Goal: Task Accomplishment & Management: Manage account settings

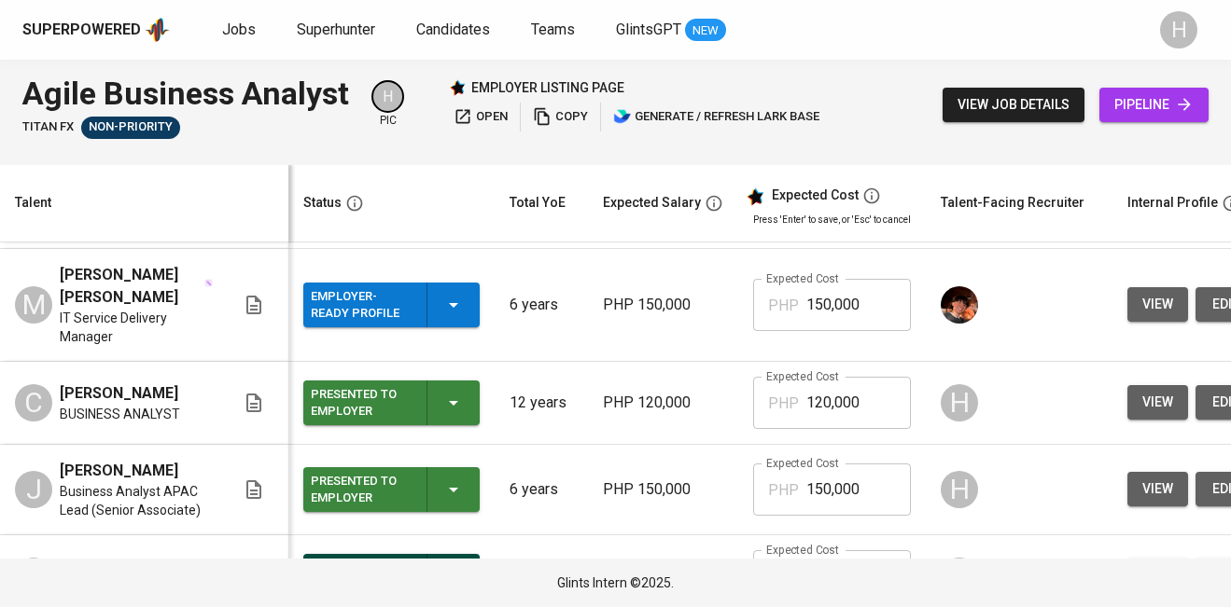
scroll to position [256, 0]
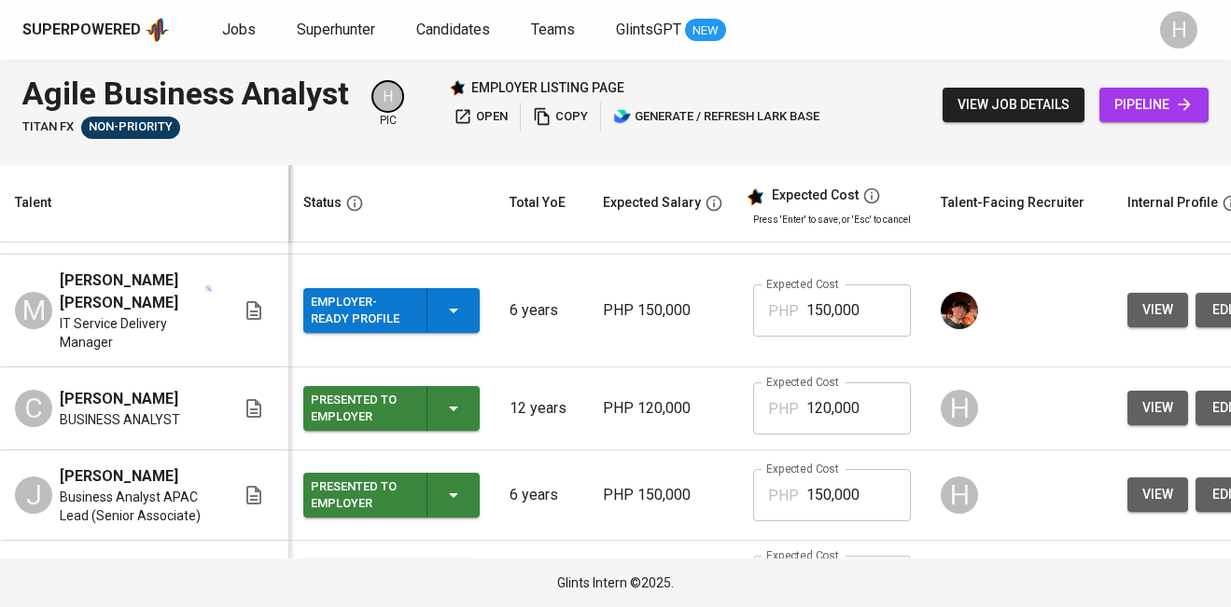
click at [452, 322] on icon "button" at bounding box center [453, 311] width 22 height 22
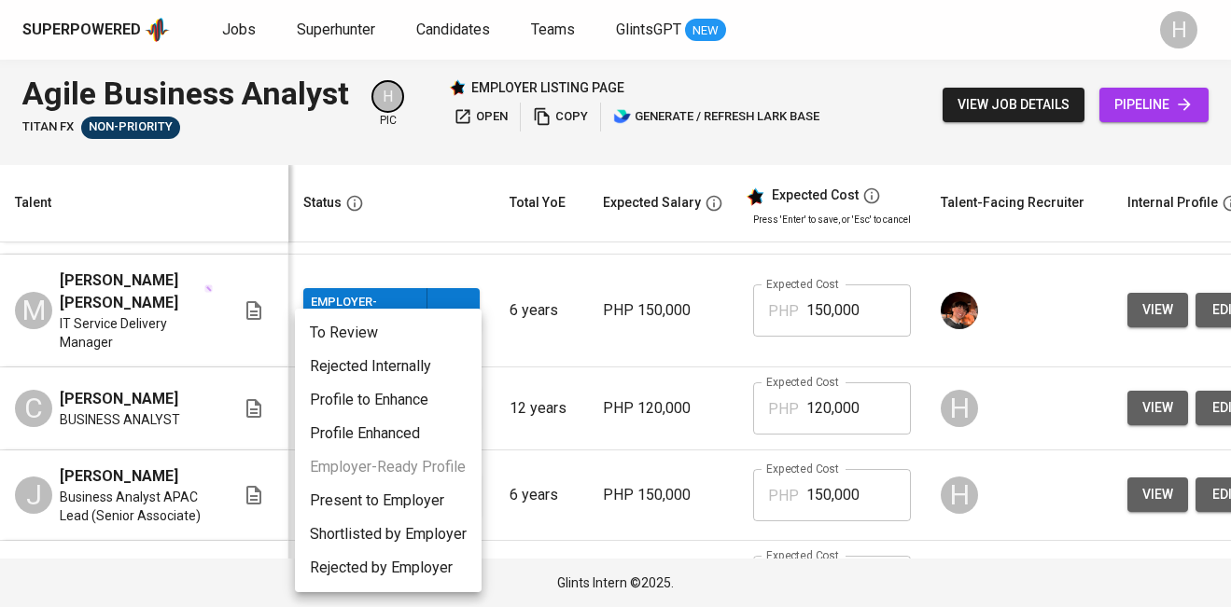
click at [385, 509] on li "Present to Employer" at bounding box center [388, 501] width 187 height 34
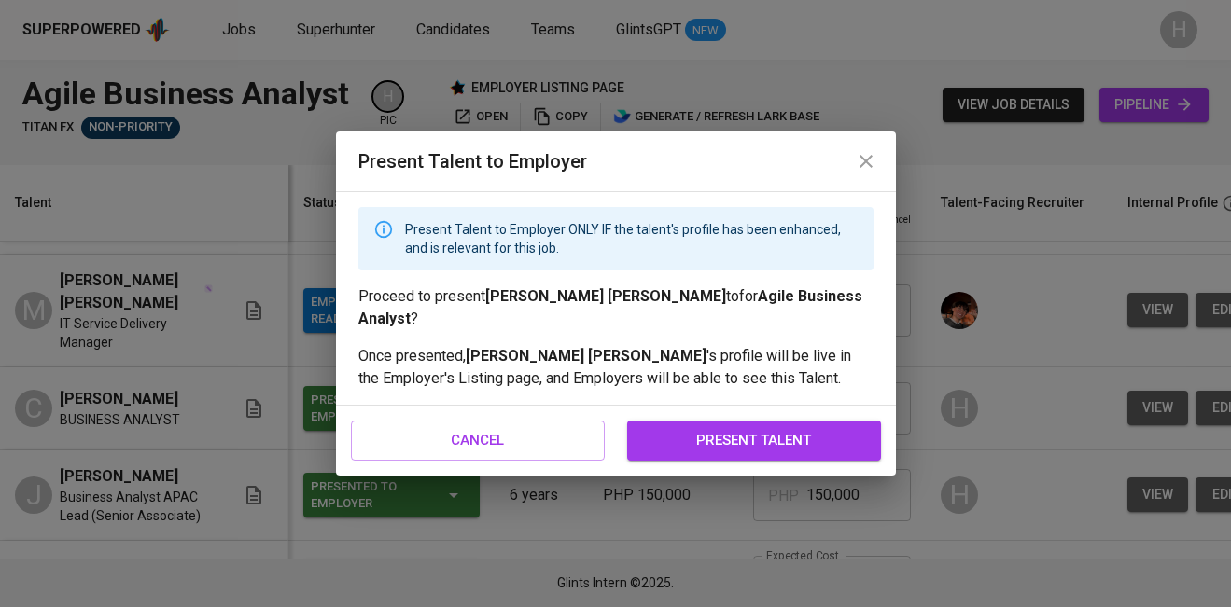
click at [723, 430] on span "present talent" at bounding box center [754, 440] width 213 height 24
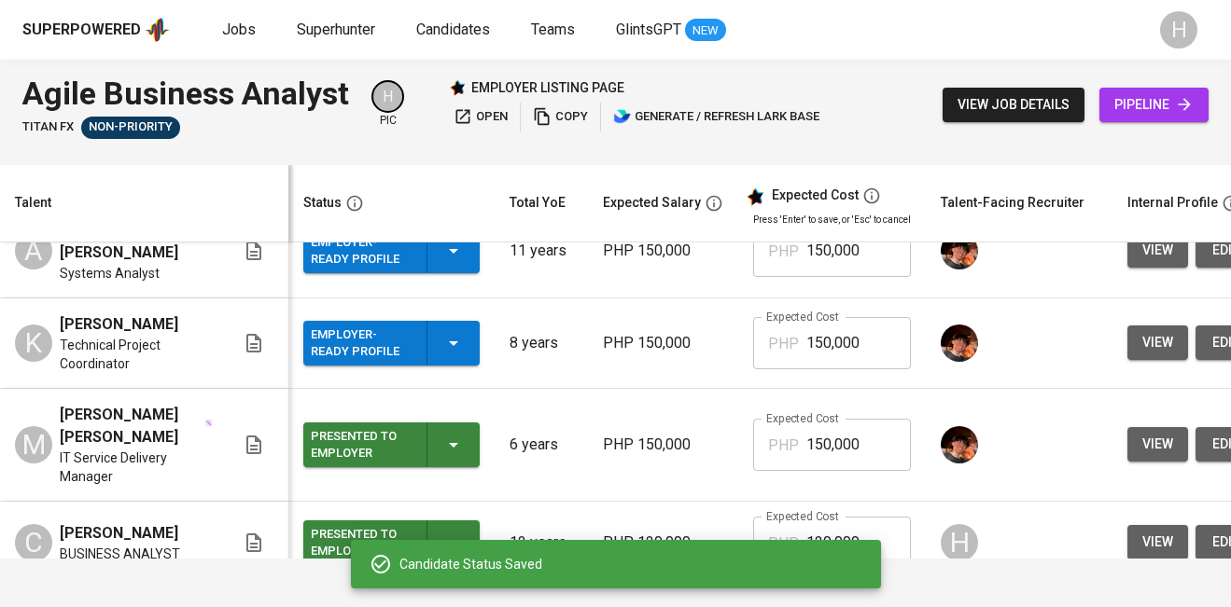
scroll to position [120, 0]
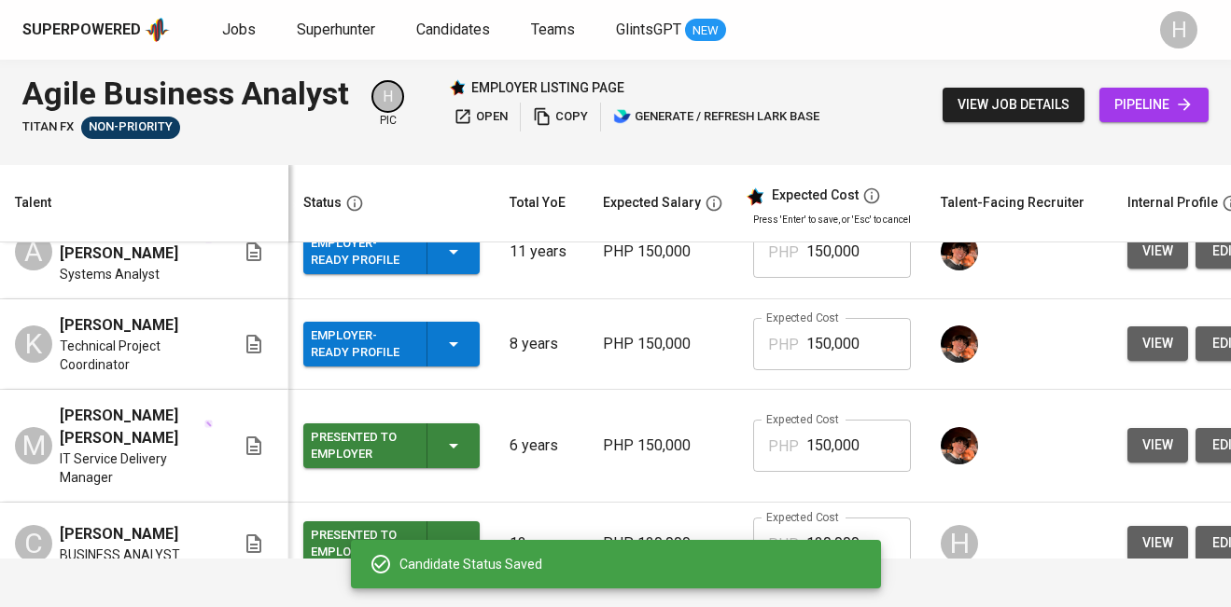
click at [448, 356] on icon "button" at bounding box center [453, 344] width 22 height 22
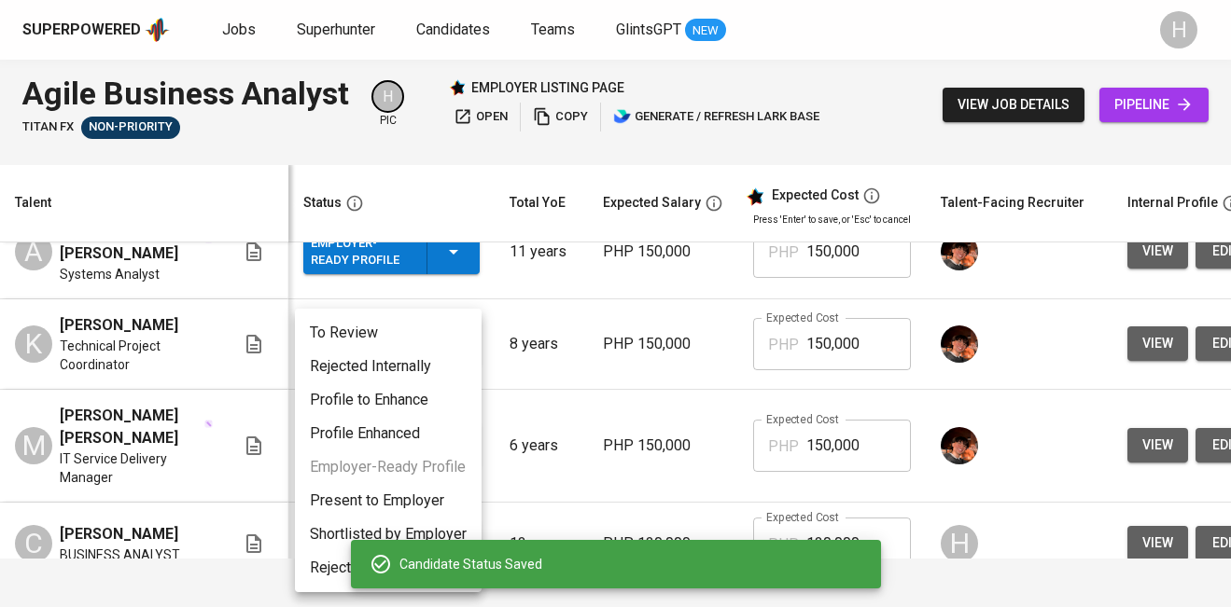
click at [393, 496] on li "Present to Employer" at bounding box center [388, 501] width 187 height 34
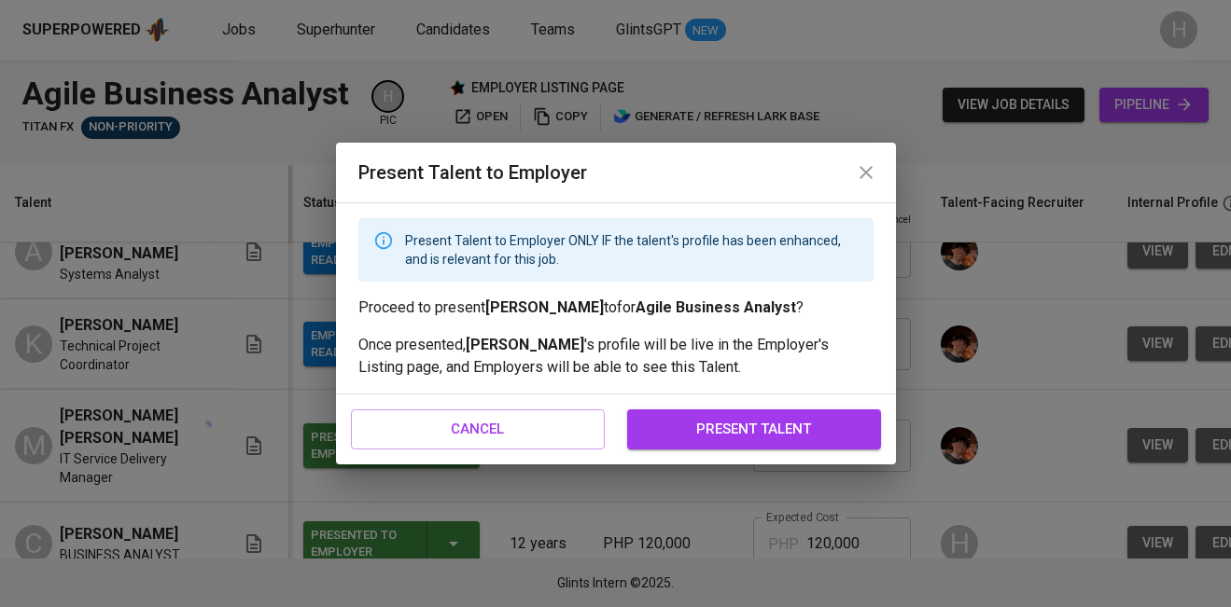
click at [654, 438] on span "present talent" at bounding box center [754, 429] width 213 height 24
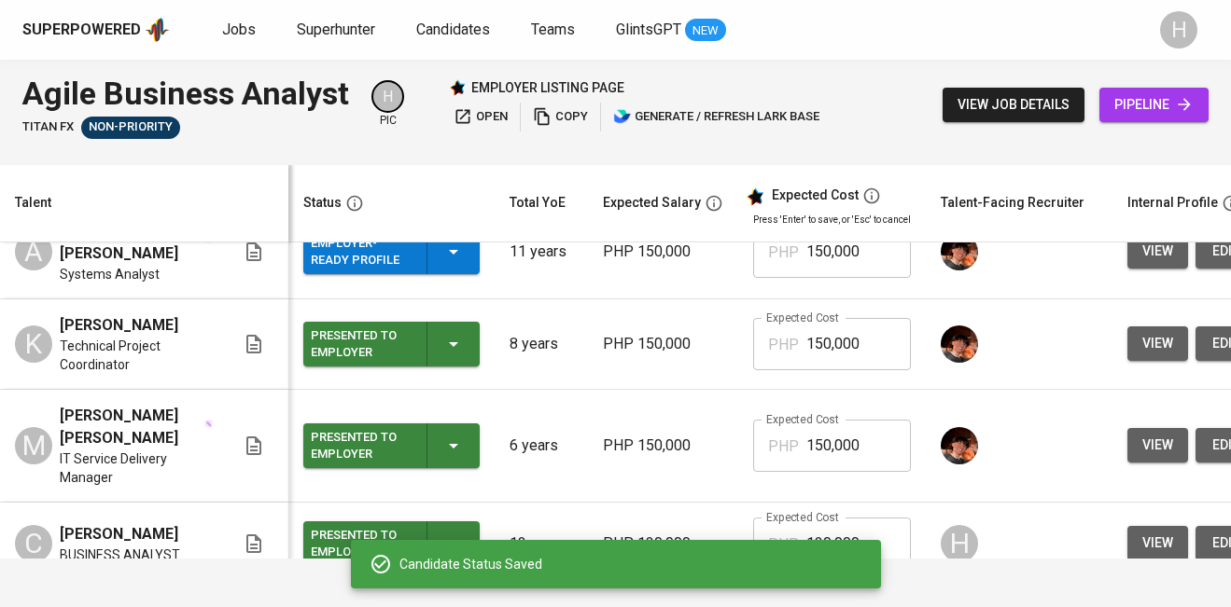
click at [456, 263] on div "Employer-Ready Profile" at bounding box center [391, 252] width 161 height 45
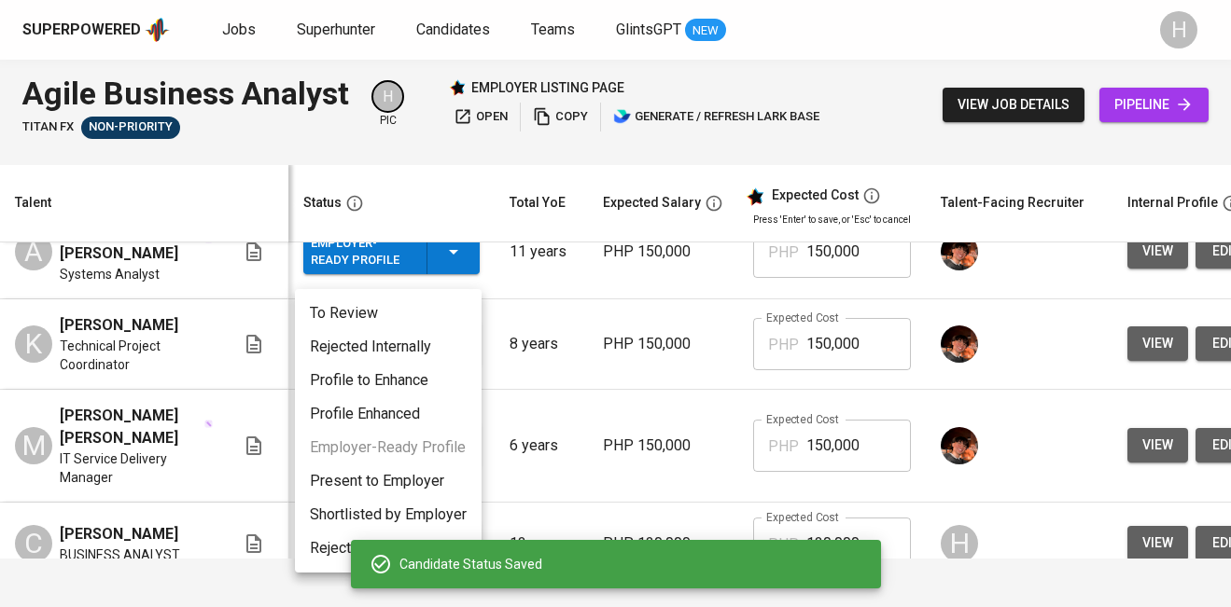
click at [417, 481] on li "Present to Employer" at bounding box center [388, 482] width 187 height 34
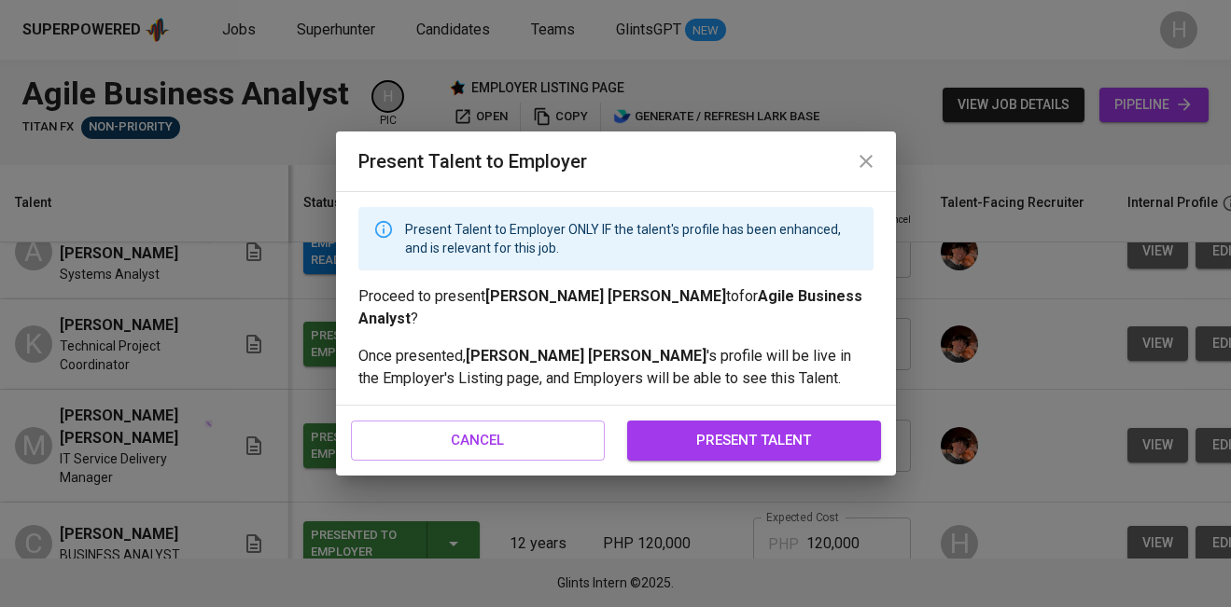
click at [786, 444] on span "present talent" at bounding box center [754, 440] width 213 height 24
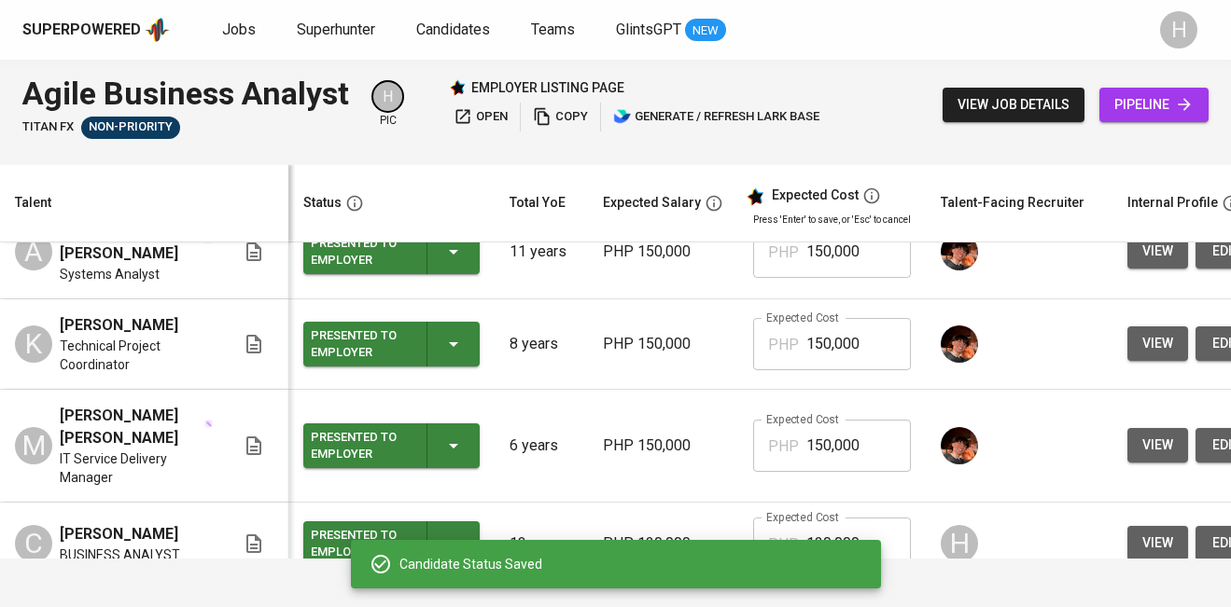
scroll to position [0, 0]
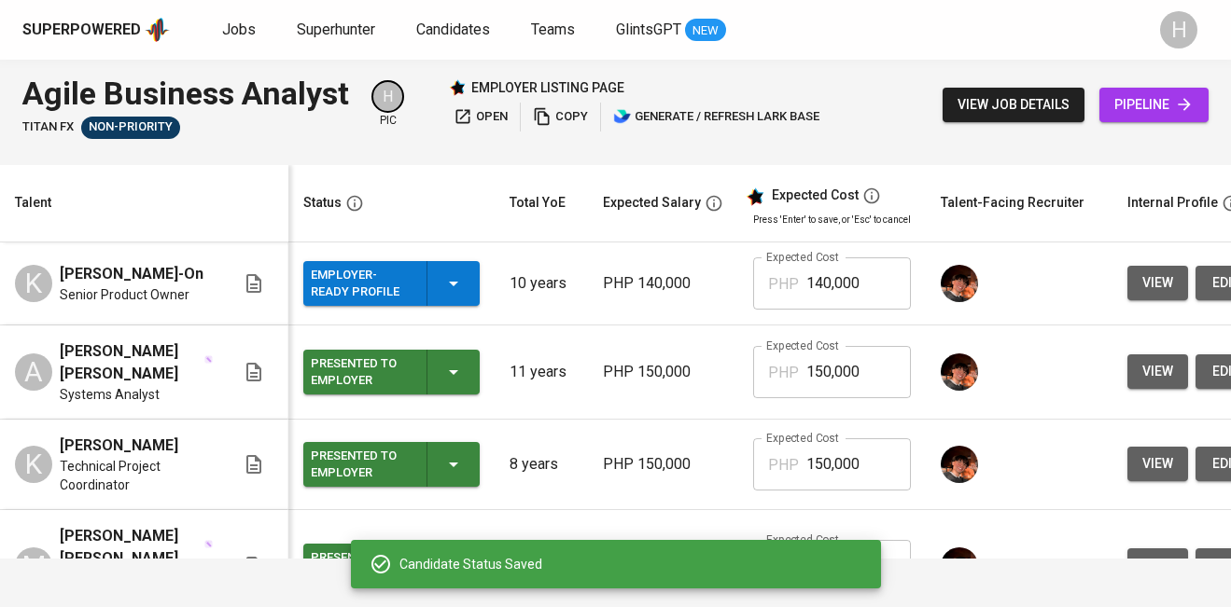
click at [452, 303] on div "Employer-Ready Profile" at bounding box center [391, 283] width 161 height 45
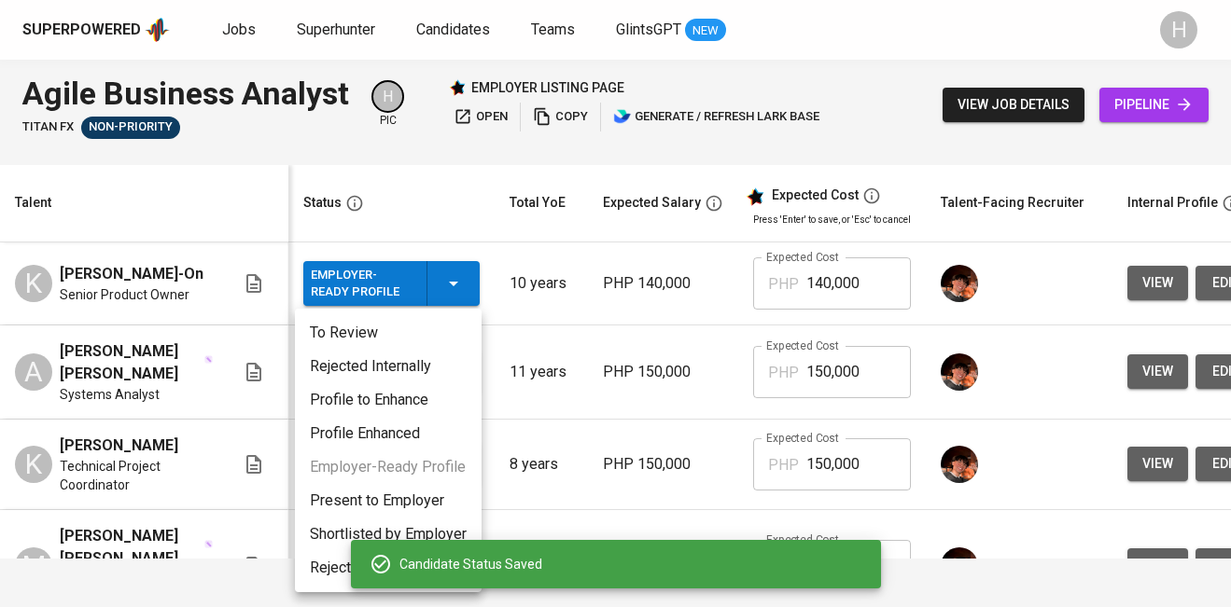
click at [409, 498] on li "Present to Employer" at bounding box center [388, 501] width 187 height 34
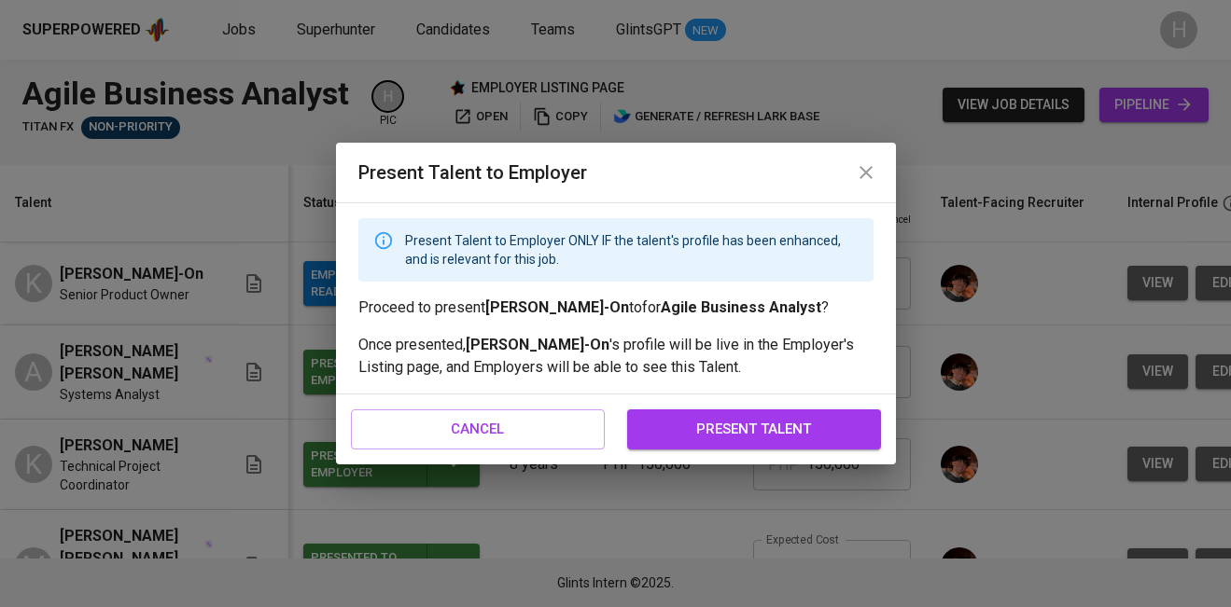
click at [729, 435] on span "present talent" at bounding box center [754, 429] width 213 height 24
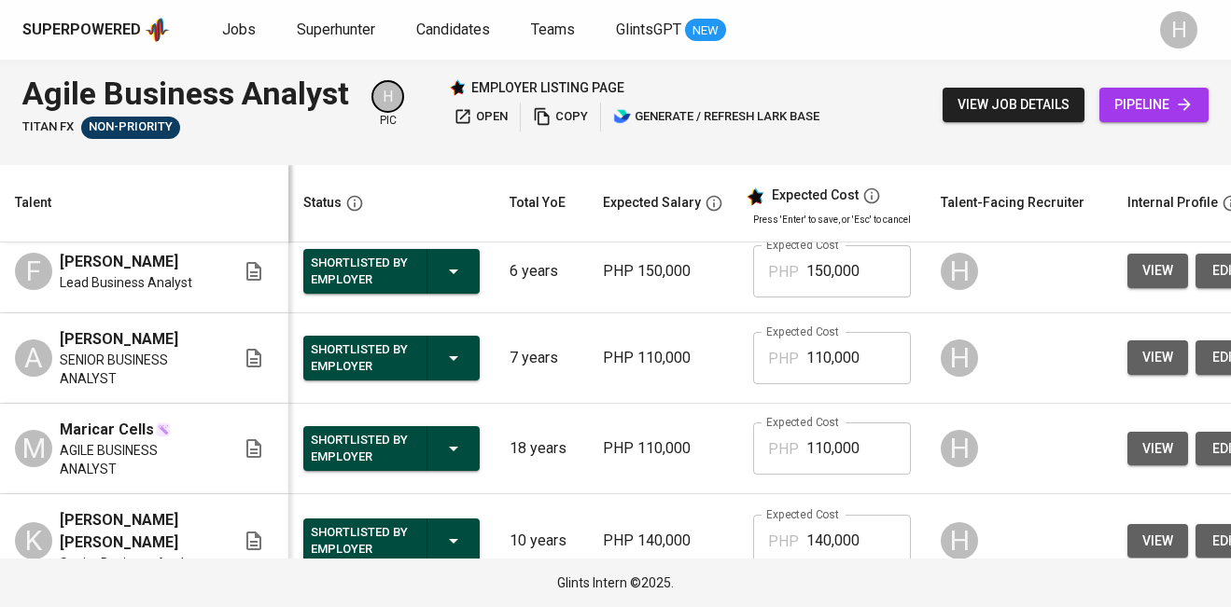
scroll to position [559, 0]
